Goal: Information Seeking & Learning: Learn about a topic

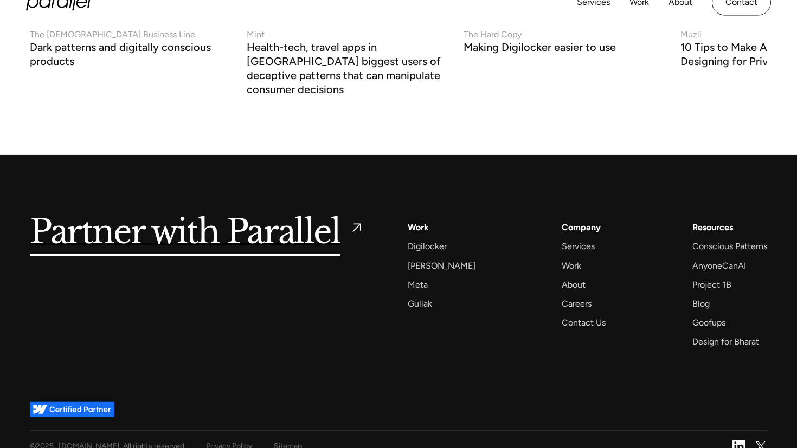
scroll to position [4190, 0]
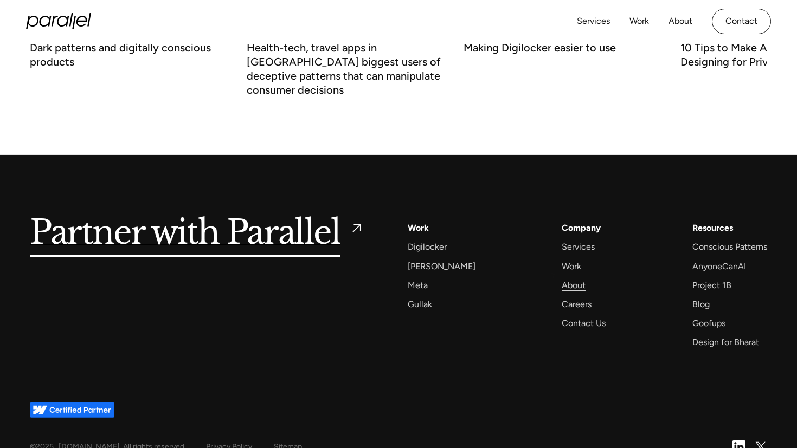
click at [561, 278] on div "About" at bounding box center [573, 285] width 24 height 15
click at [419, 278] on div "Meta" at bounding box center [418, 285] width 20 height 15
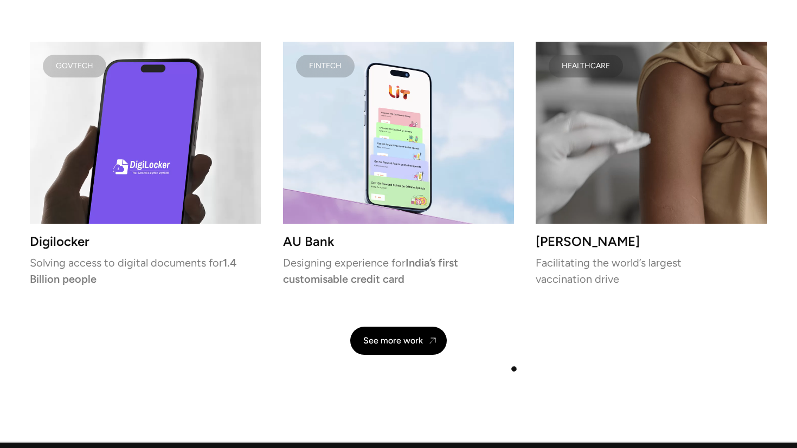
scroll to position [2317, 0]
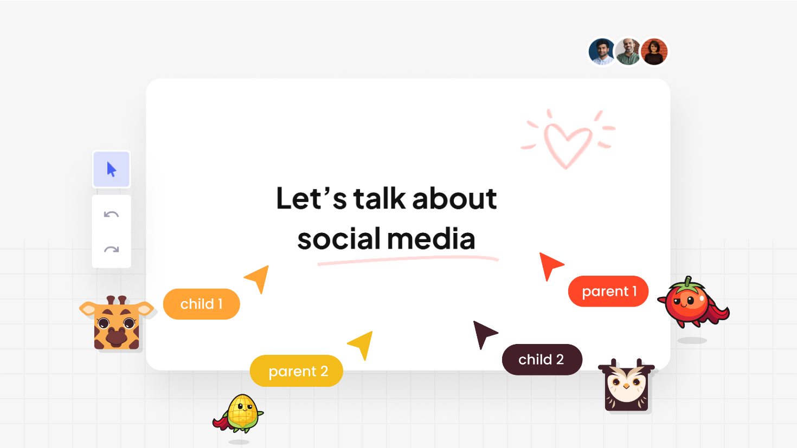
scroll to position [2534, 0]
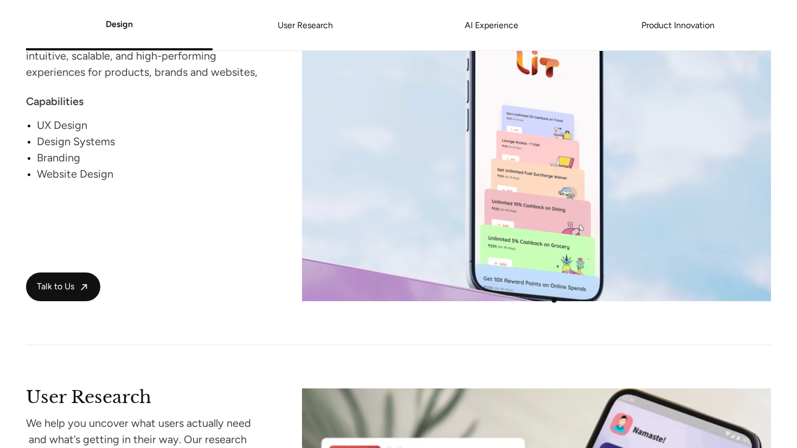
scroll to position [1110, 0]
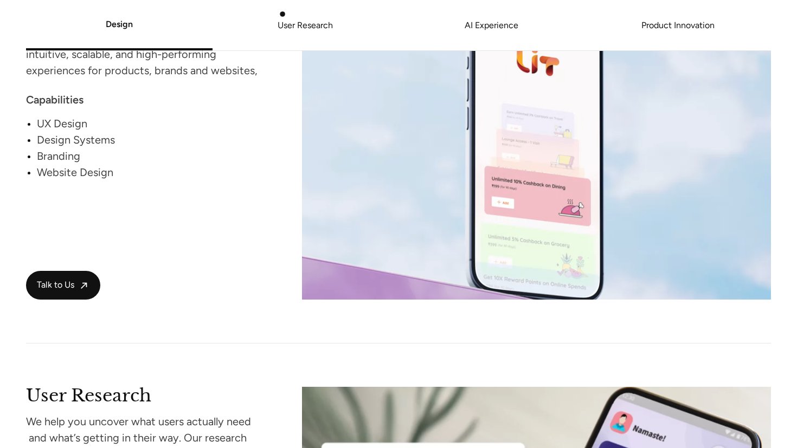
click at [287, 15] on li "User Research" at bounding box center [305, 25] width 186 height 41
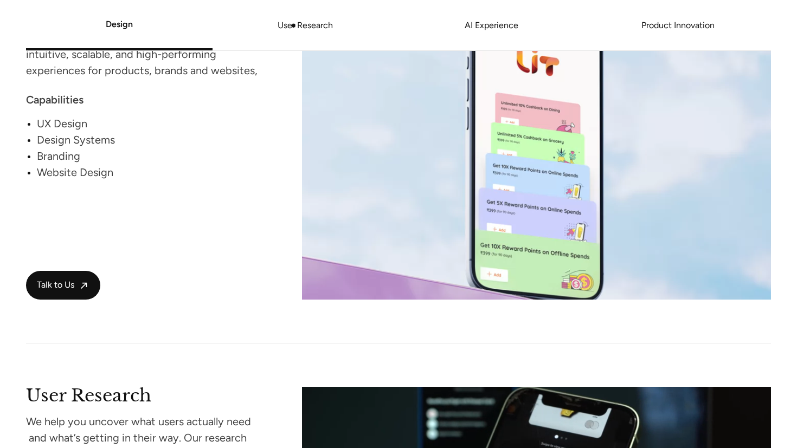
click at [294, 26] on link "User Research" at bounding box center [305, 25] width 186 height 7
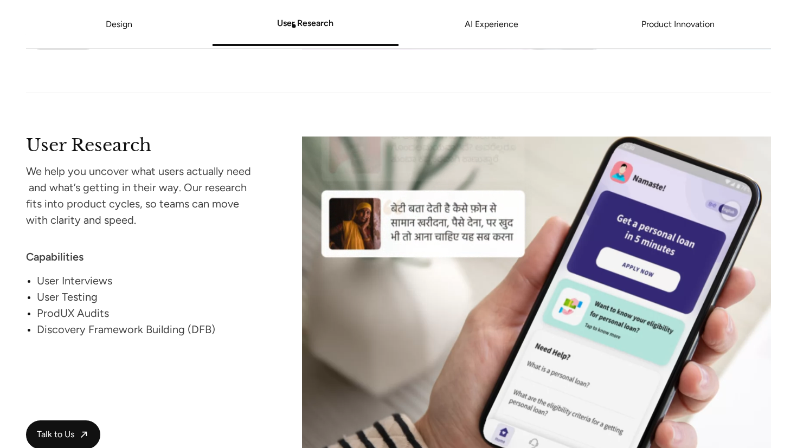
scroll to position [1378, 0]
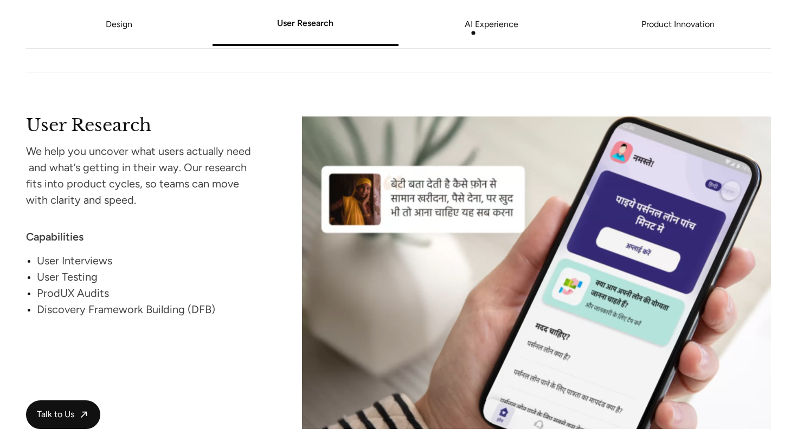
click at [480, 28] on link "AI Experience" at bounding box center [491, 24] width 186 height 7
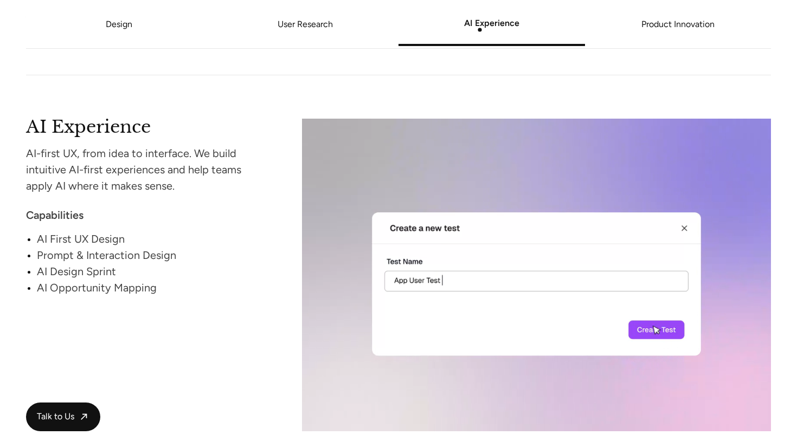
scroll to position [1777, 0]
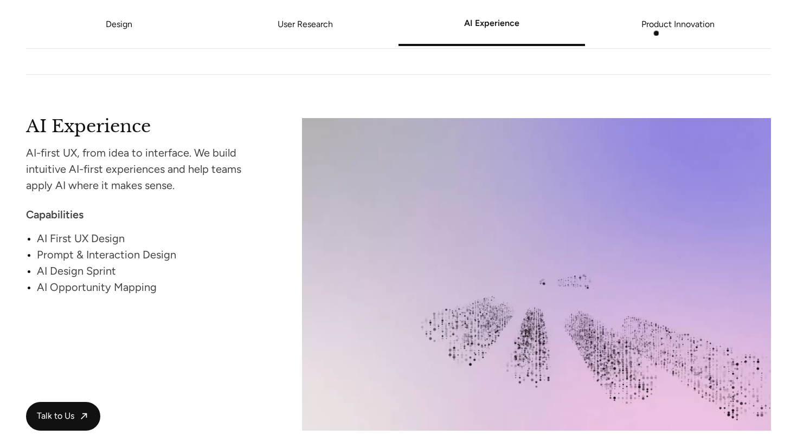
click at [662, 31] on li "Product Innovation" at bounding box center [678, 24] width 186 height 41
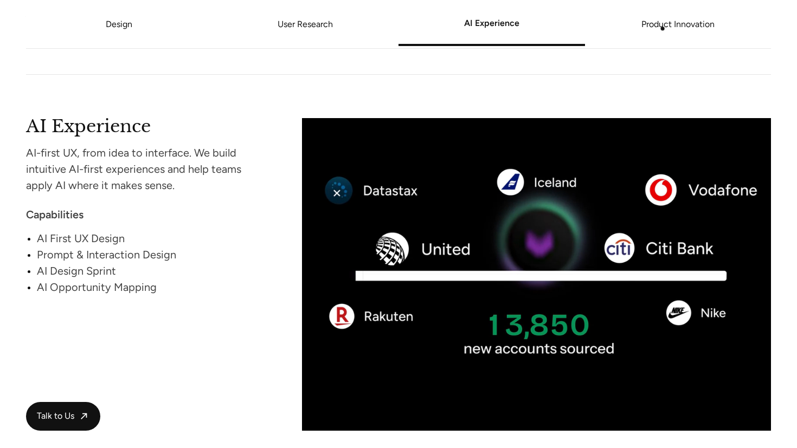
click at [663, 27] on link "Product Innovation" at bounding box center [678, 24] width 186 height 7
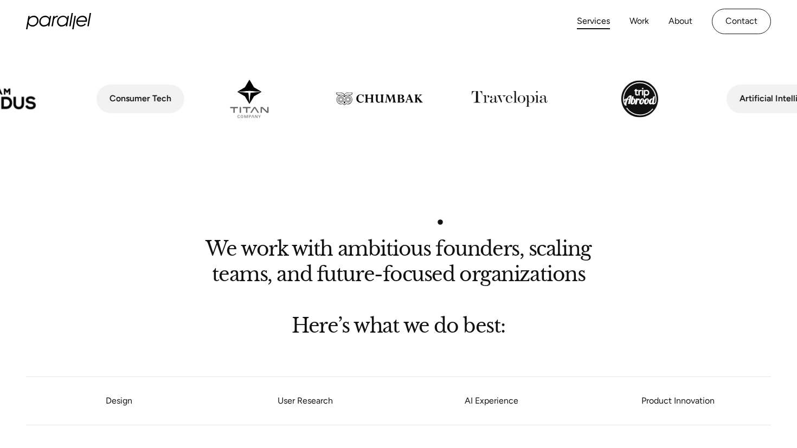
scroll to position [454, 0]
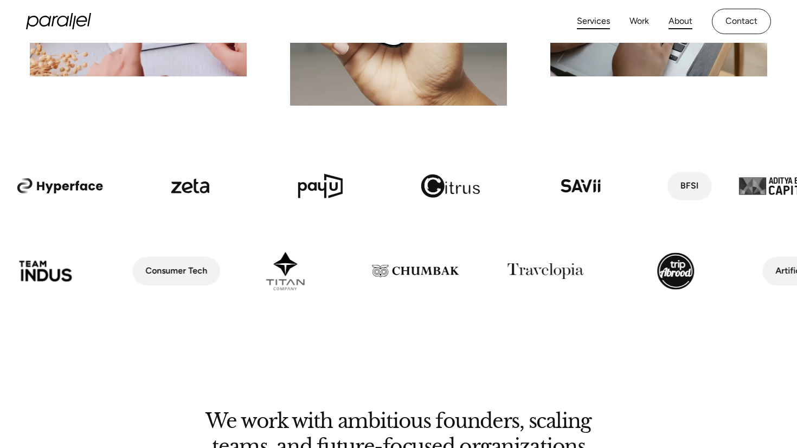
click at [673, 25] on link "About" at bounding box center [680, 22] width 24 height 16
